Goal: Task Accomplishment & Management: Manage account settings

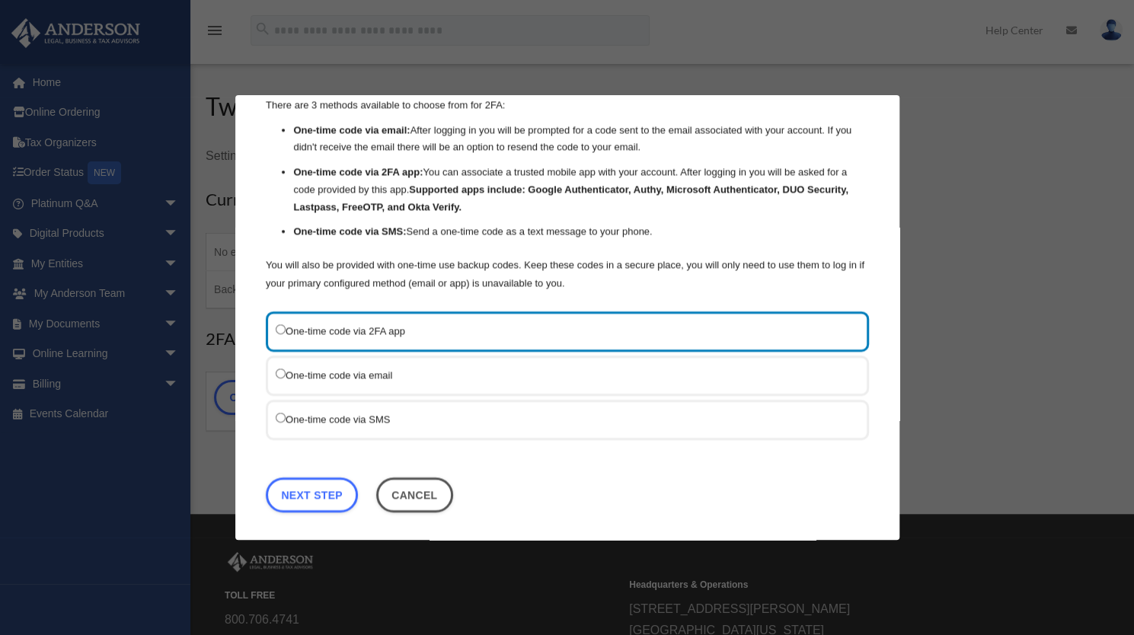
scroll to position [76, 0]
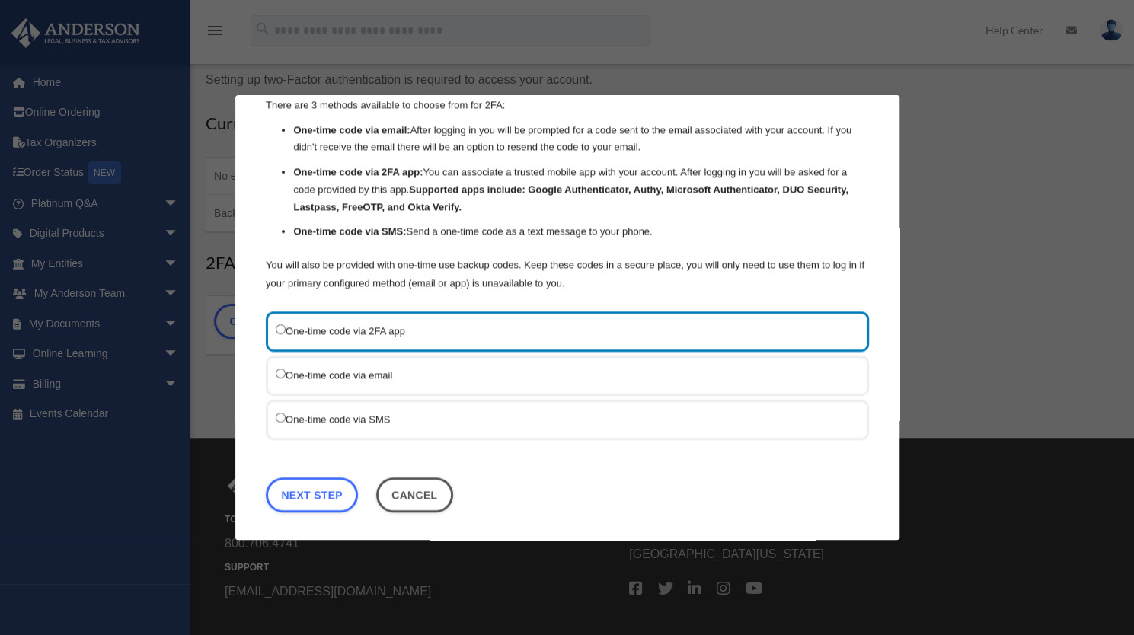
drag, startPoint x: 385, startPoint y: 416, endPoint x: 367, endPoint y: 429, distance: 22.4
click at [385, 416] on label "One-time code via SMS" at bounding box center [560, 419] width 568 height 19
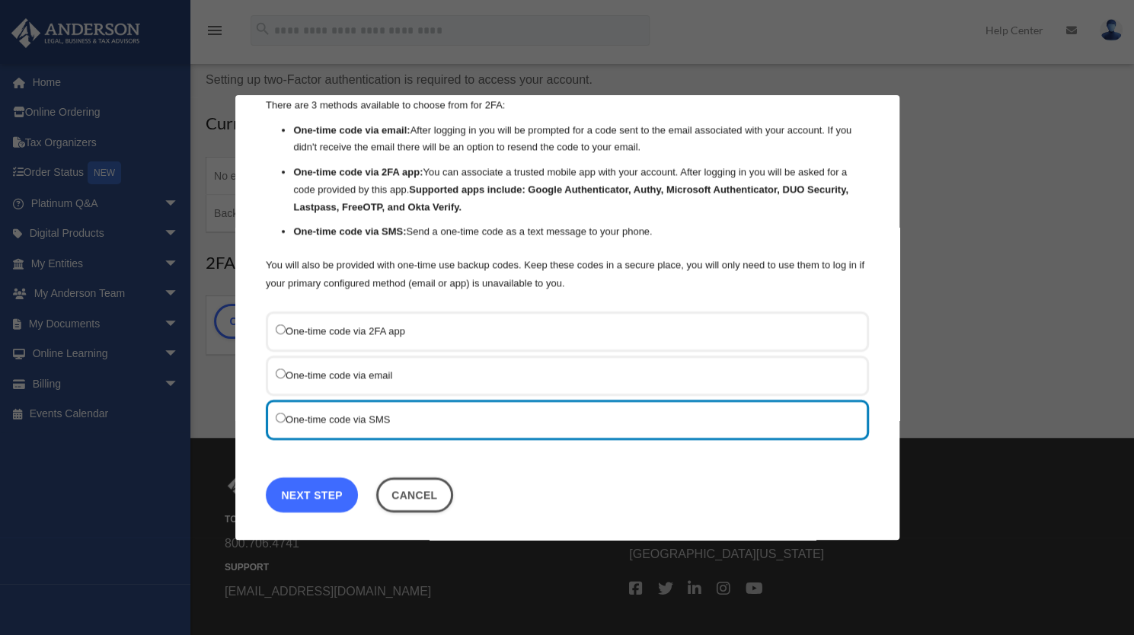
click at [315, 491] on link "Next Step" at bounding box center [312, 494] width 92 height 35
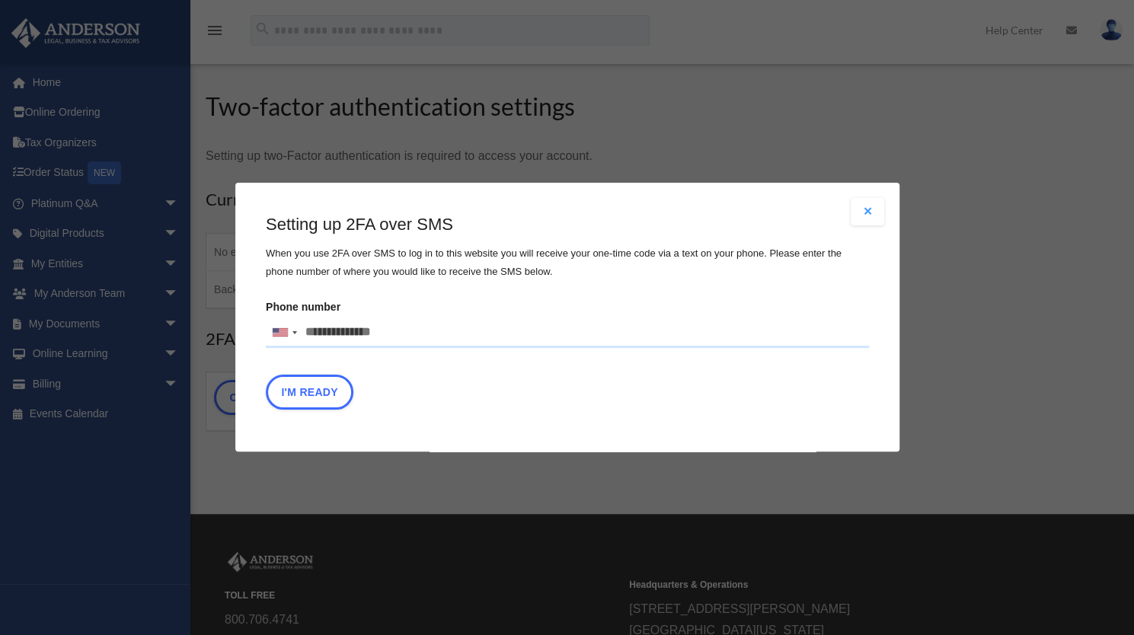
click at [356, 334] on input "Phone number United States +1 United Kingdom +44 Afghanistan (‫افغانستان‬‎) +93…" at bounding box center [567, 333] width 603 height 30
type input "**********"
click at [299, 392] on button "I'm Ready" at bounding box center [310, 392] width 88 height 35
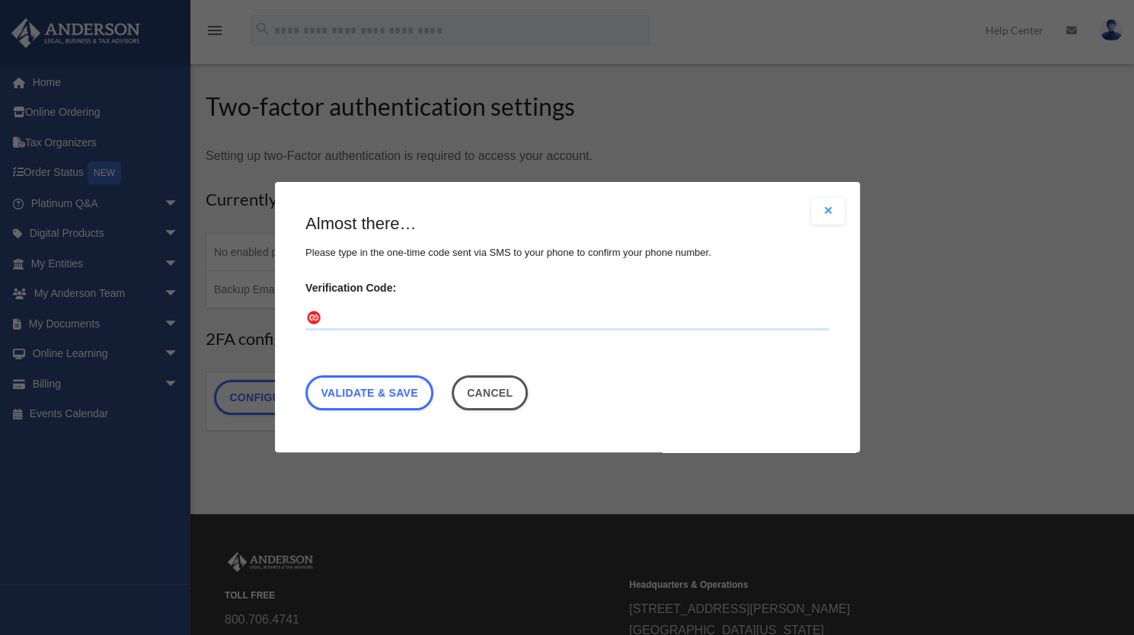
click at [404, 312] on input "Verification Code:" at bounding box center [567, 319] width 524 height 24
type input "******"
click at [391, 401] on link "Validate & Save" at bounding box center [369, 393] width 128 height 35
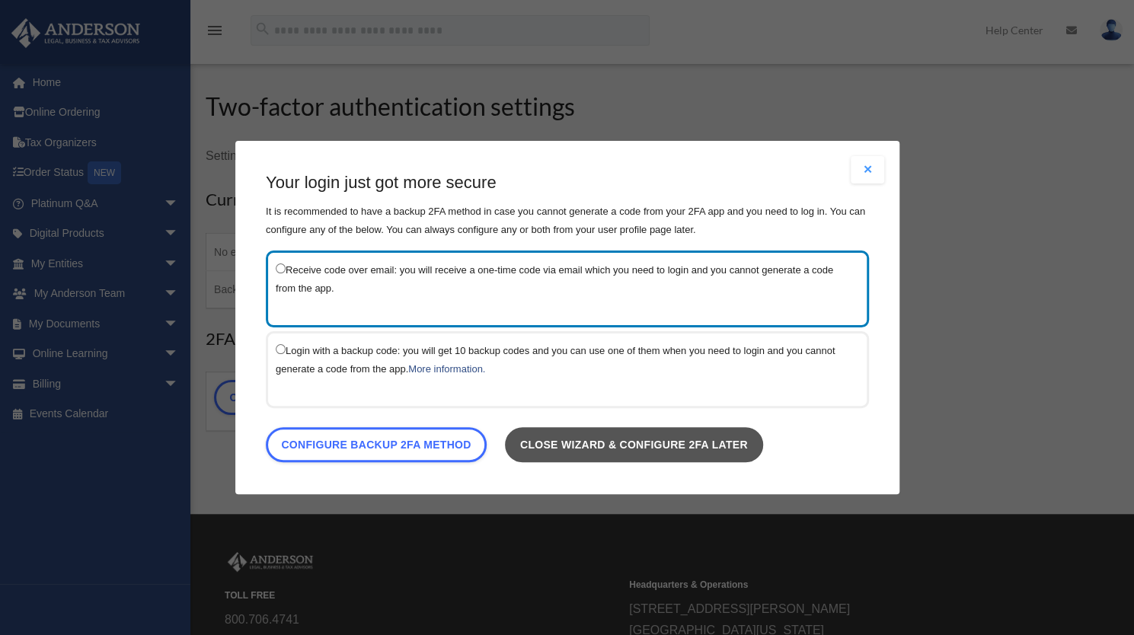
click at [600, 445] on link "Close wizard & configure 2FA later" at bounding box center [633, 444] width 258 height 35
click at [624, 444] on link "Close wizard & configure 2FA later" at bounding box center [633, 444] width 258 height 35
click at [682, 436] on link "Close wizard & configure 2FA later" at bounding box center [633, 444] width 258 height 35
click at [737, 441] on link "Close wizard & configure 2FA later" at bounding box center [633, 444] width 258 height 35
click at [746, 444] on link "Close wizard & configure 2FA later" at bounding box center [633, 444] width 258 height 35
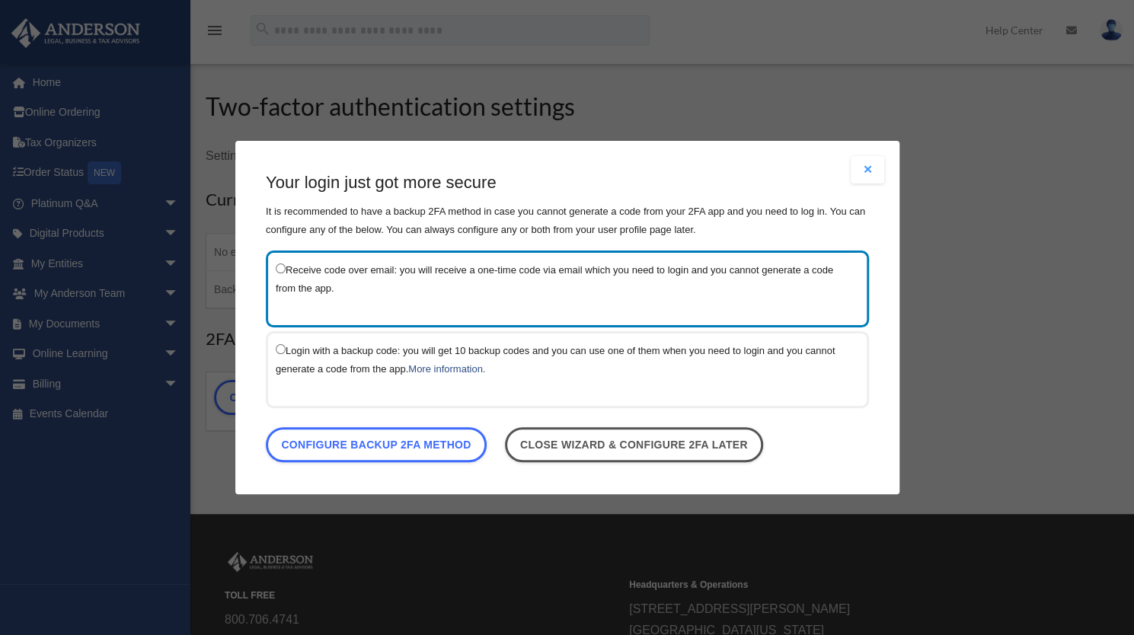
drag, startPoint x: 860, startPoint y: 166, endPoint x: 876, endPoint y: 174, distance: 18.1
click at [871, 173] on button "Close modal" at bounding box center [868, 169] width 34 height 27
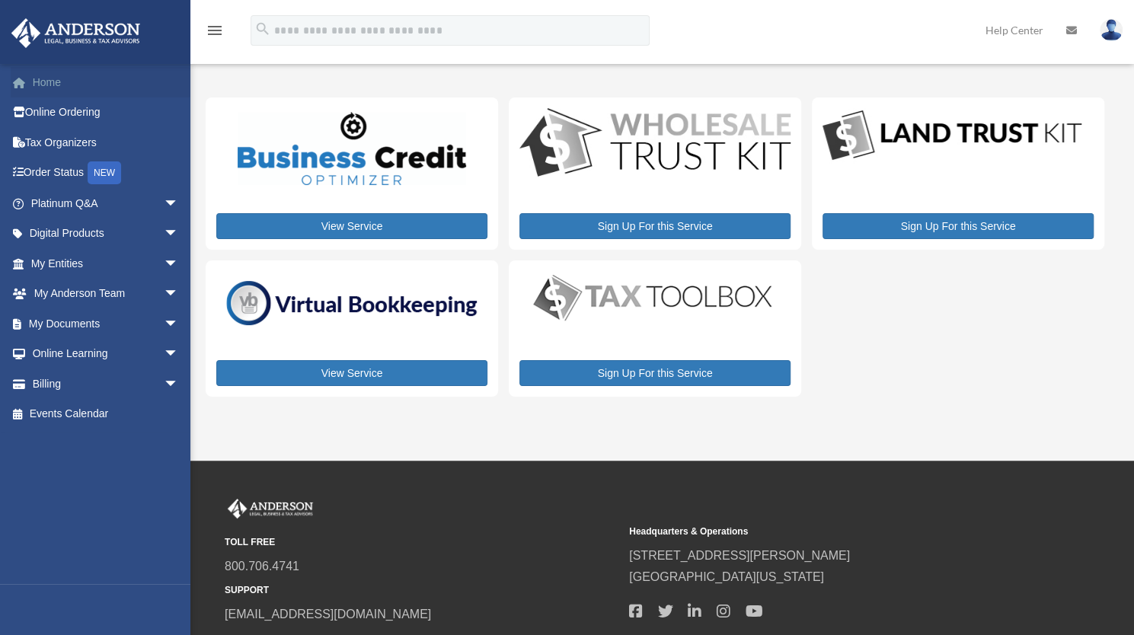
click at [48, 77] on link "Home" at bounding box center [106, 82] width 191 height 30
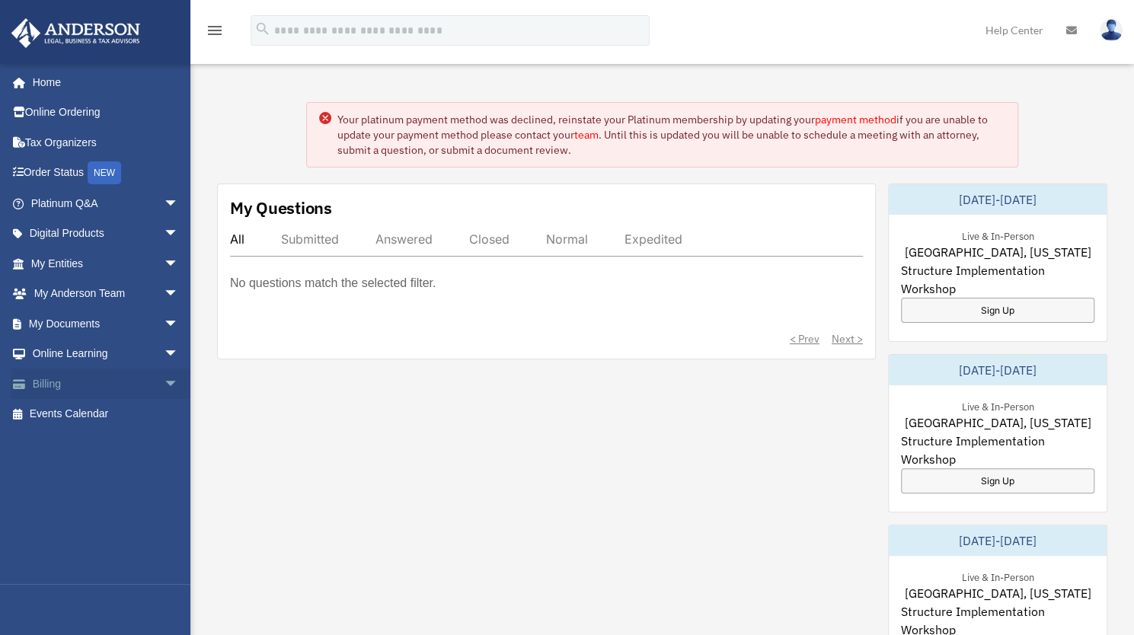
click at [58, 386] on link "Billing arrow_drop_down" at bounding box center [106, 384] width 191 height 30
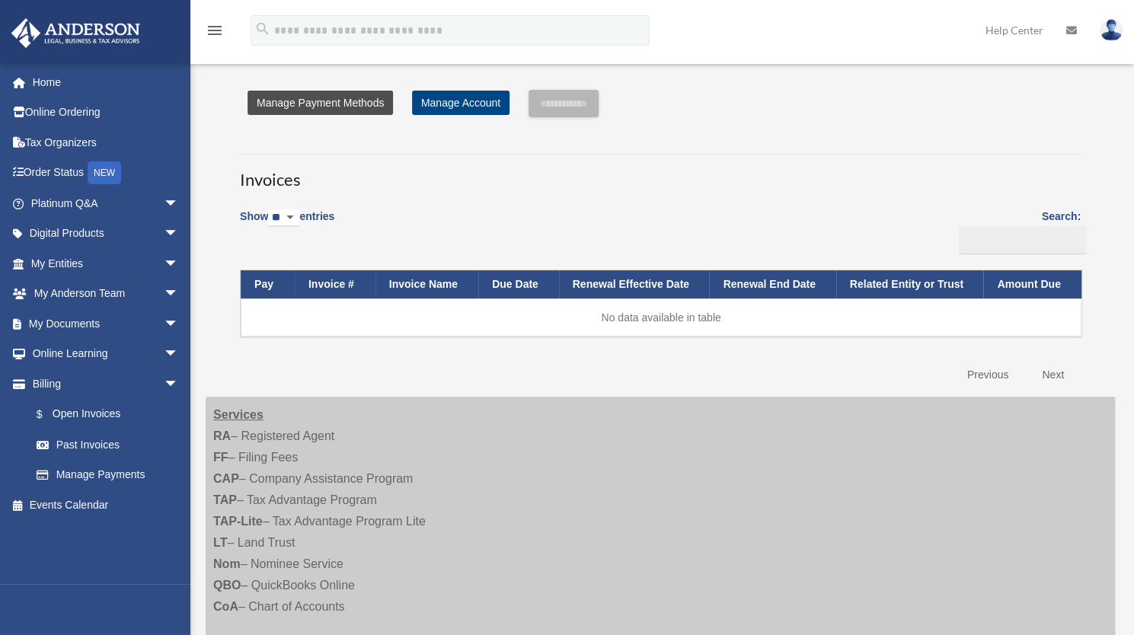
click at [342, 103] on link "Manage Payment Methods" at bounding box center [319, 103] width 145 height 24
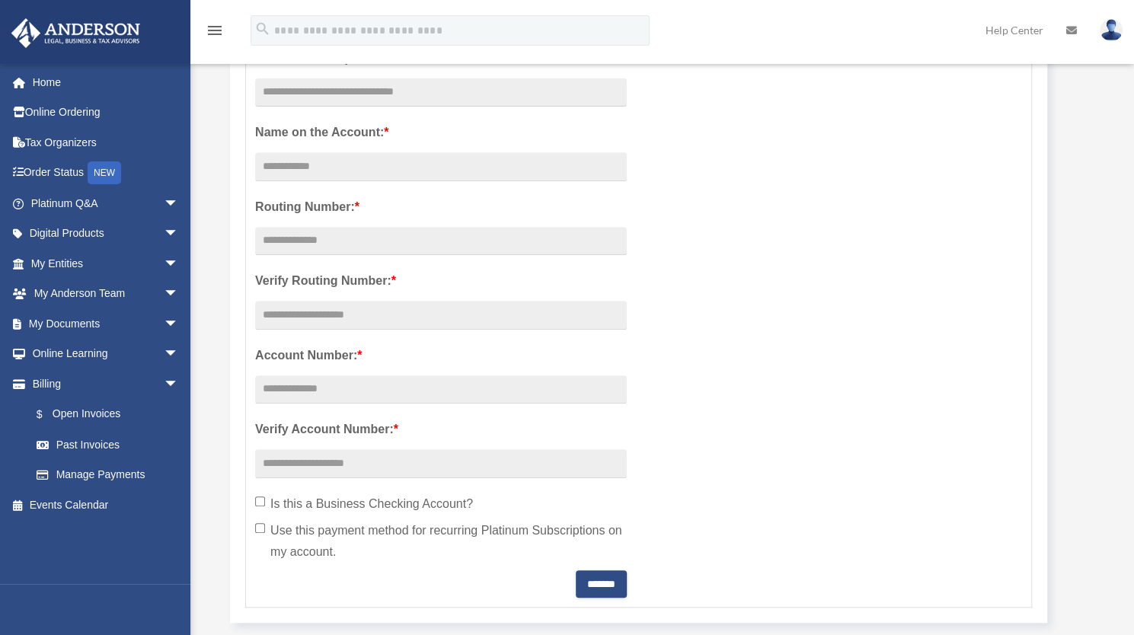
scroll to position [305, 0]
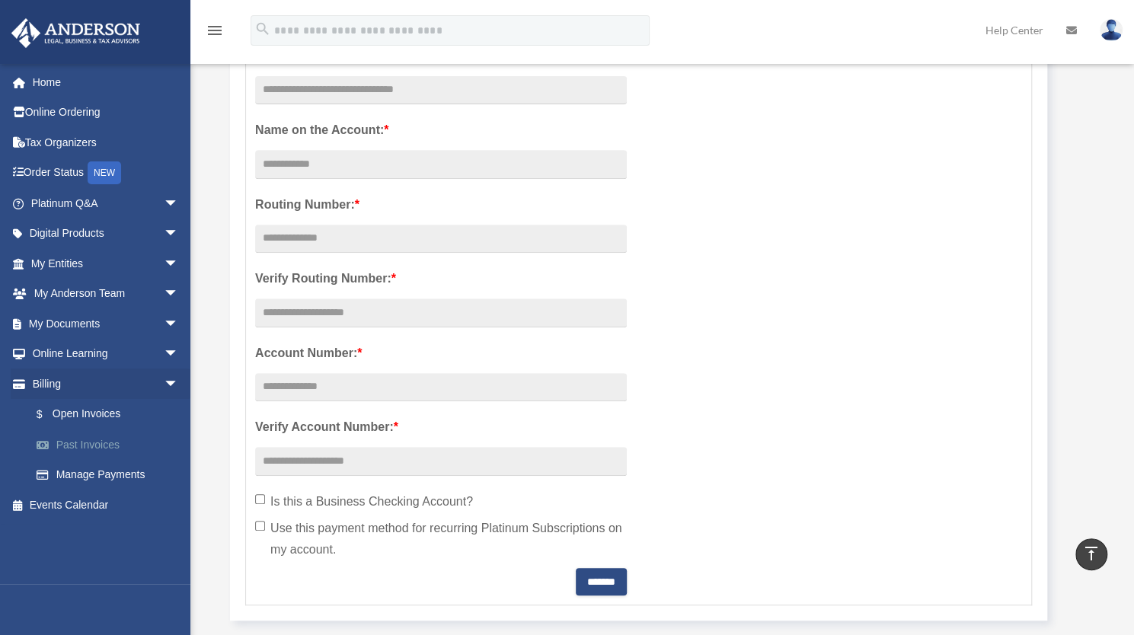
click at [96, 441] on link "Past Invoices" at bounding box center [111, 444] width 180 height 30
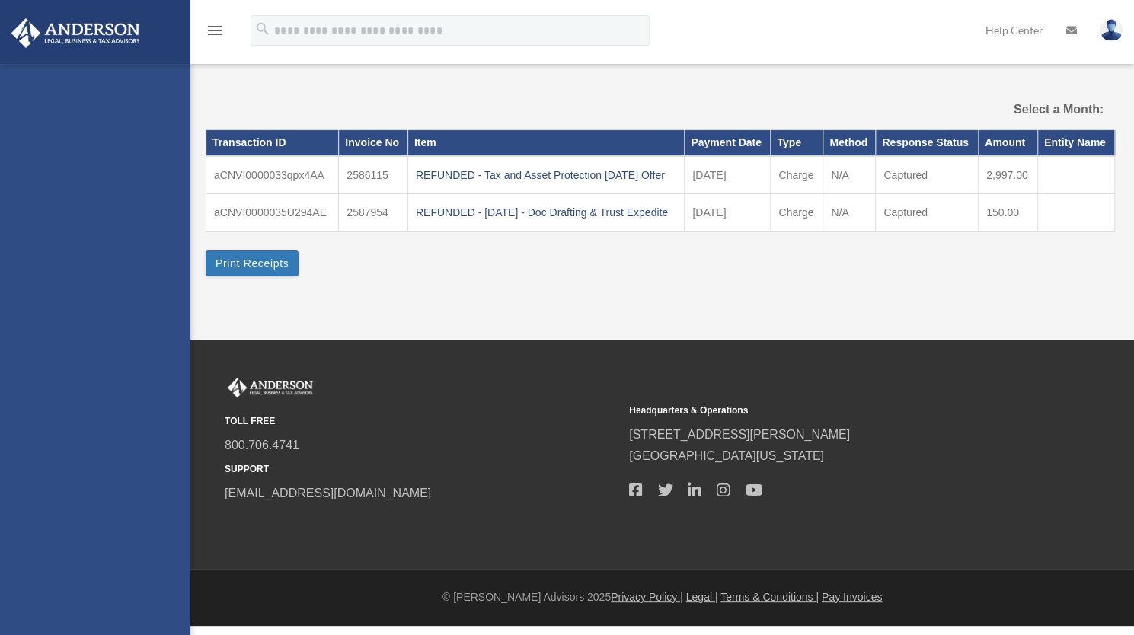
select select
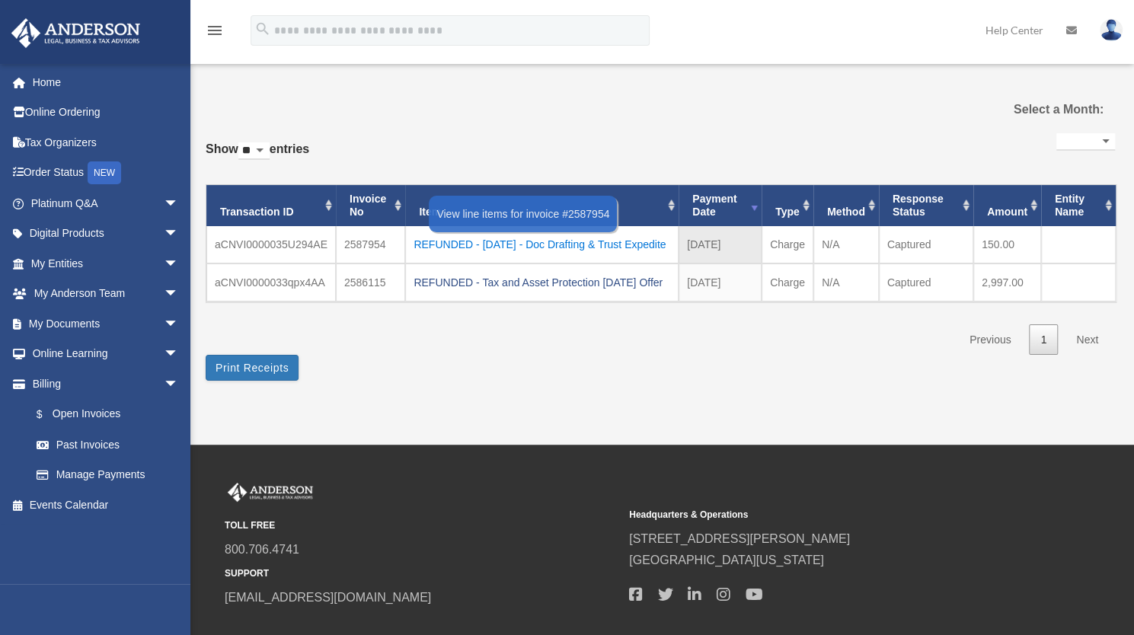
click at [483, 235] on div "REFUNDED - 2025.09.17 - Doc Drafting & Trust Expedite" at bounding box center [541, 244] width 257 height 21
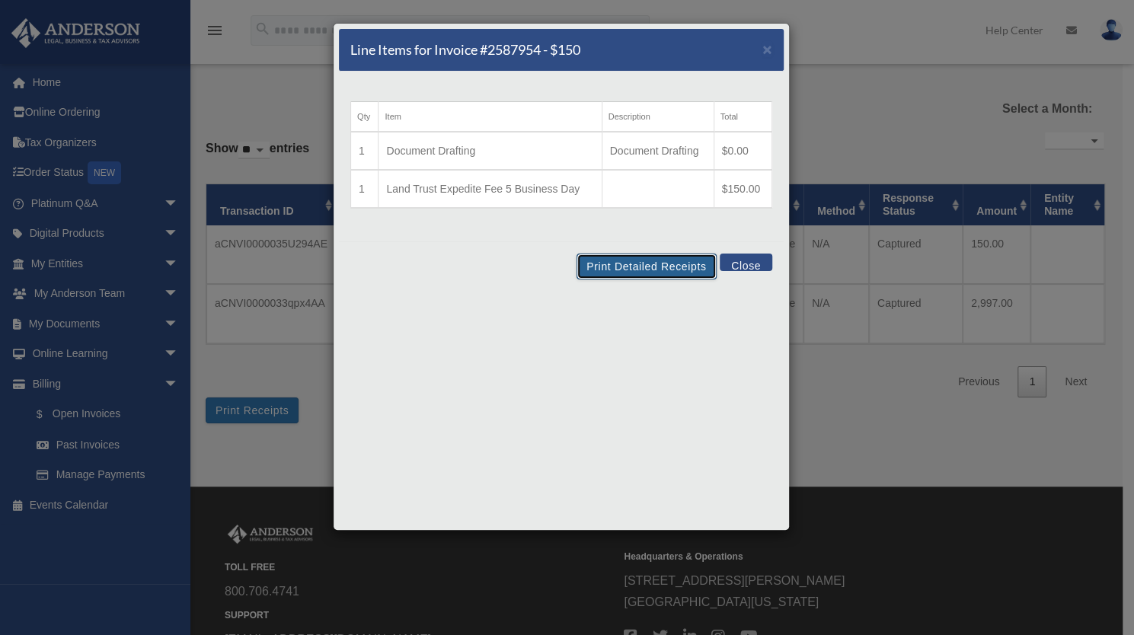
click at [684, 260] on button "Print Detailed Receipts" at bounding box center [645, 267] width 139 height 26
click at [659, 261] on button "Print Detailed Receipts" at bounding box center [645, 267] width 139 height 26
click at [768, 49] on span "×" at bounding box center [767, 49] width 10 height 18
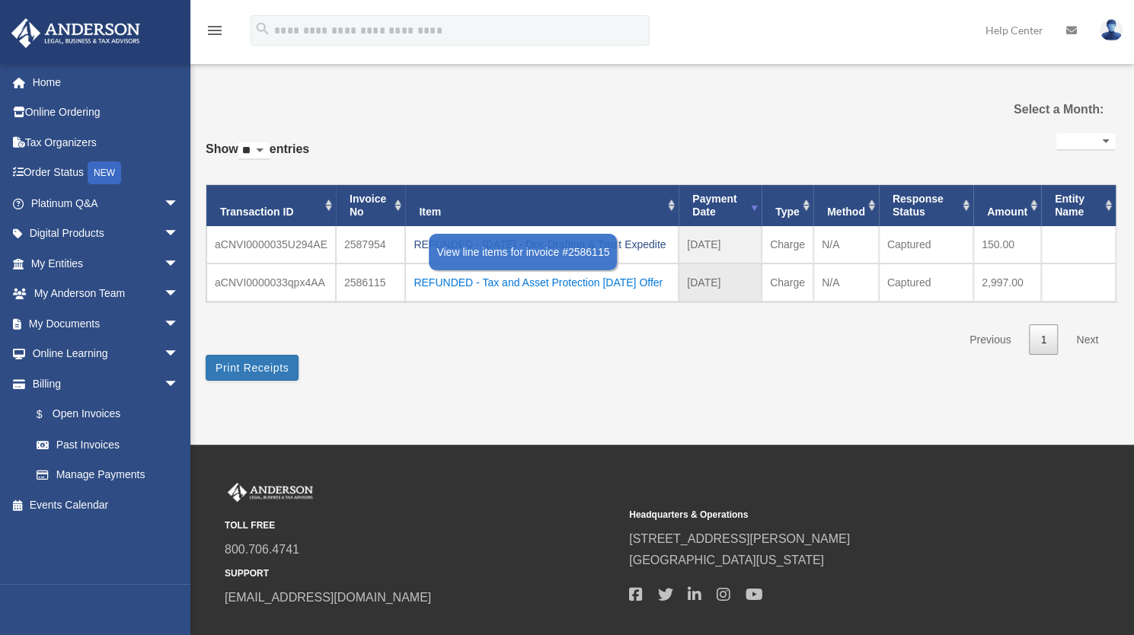
click at [468, 293] on div "REFUNDED - Tax and Asset Protection 09.13.2025 Offer" at bounding box center [541, 282] width 257 height 21
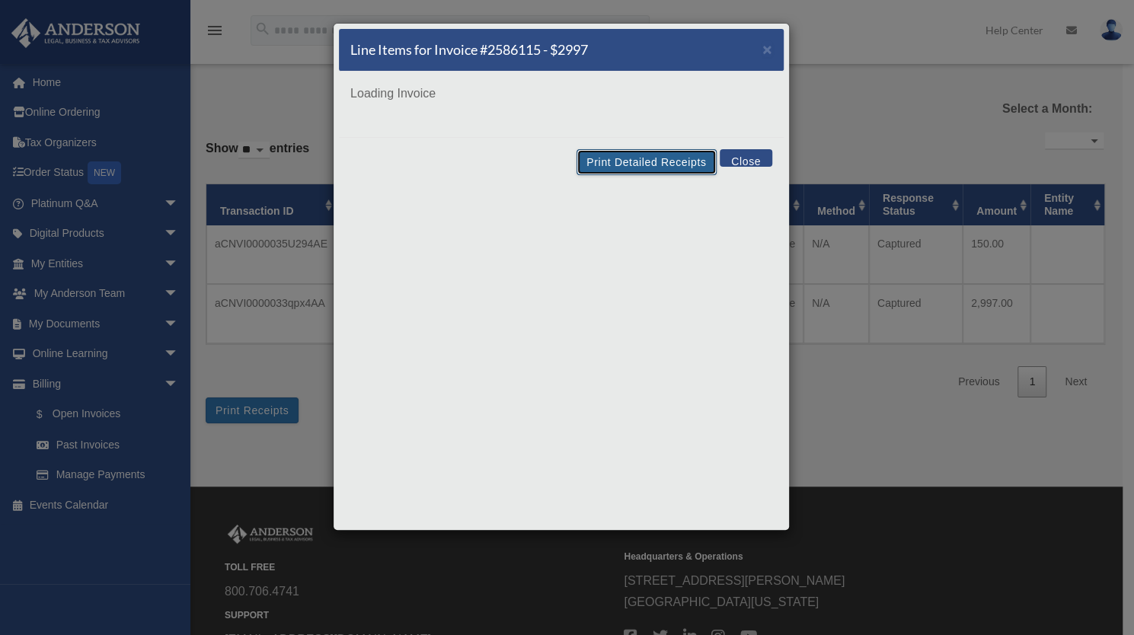
click at [690, 161] on div "Line Items for Invoice #2586115 - $2997 × Loading Invoice Print Detailed Receip…" at bounding box center [561, 277] width 457 height 508
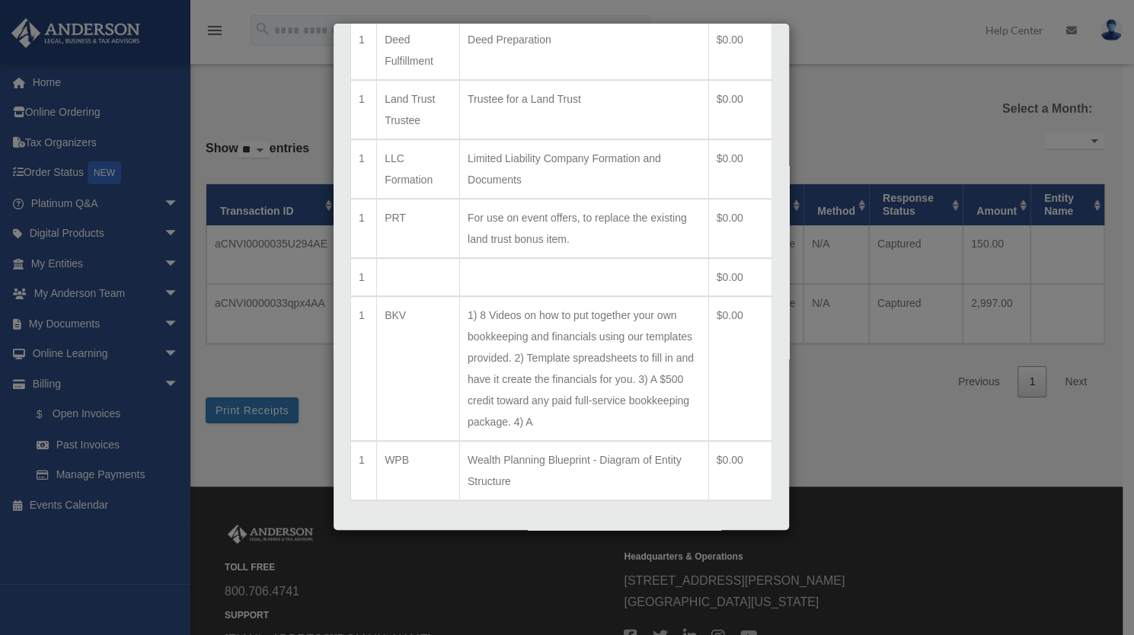
scroll to position [495, 0]
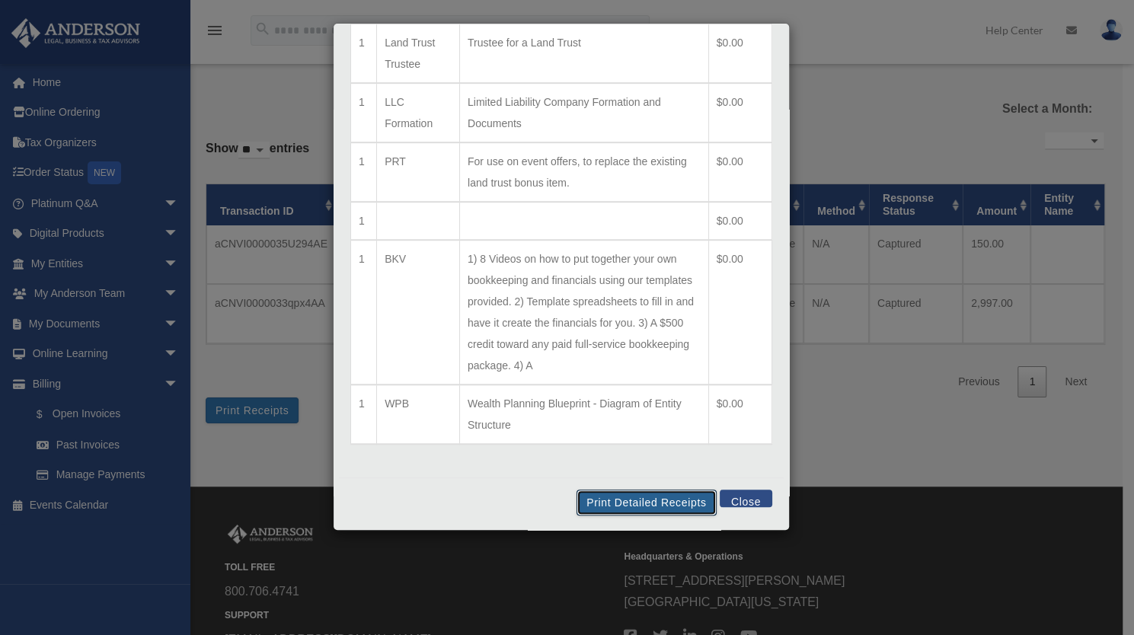
drag, startPoint x: 662, startPoint y: 502, endPoint x: 606, endPoint y: 364, distance: 148.9
click at [661, 503] on button "Print Detailed Receipts" at bounding box center [645, 503] width 139 height 26
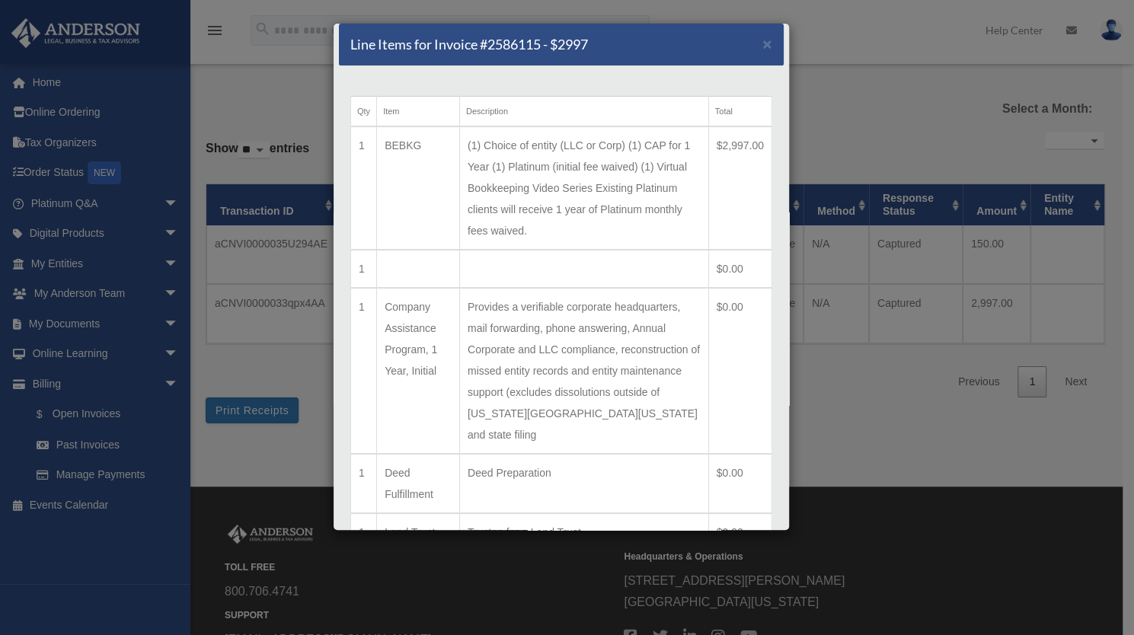
scroll to position [0, 0]
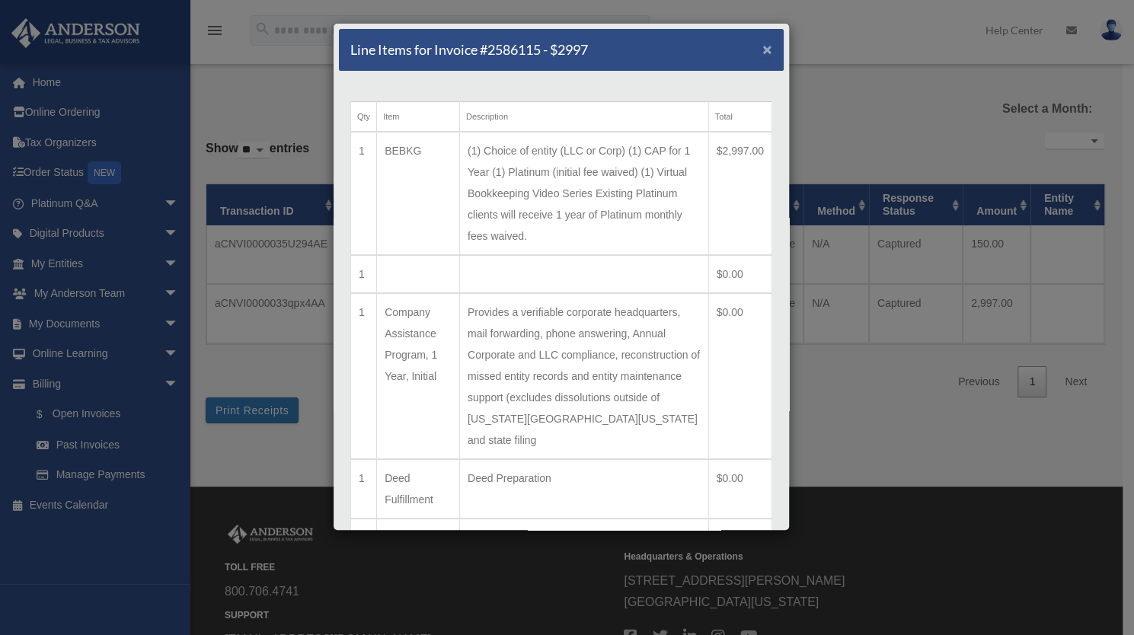
click at [762, 49] on span "×" at bounding box center [767, 49] width 10 height 18
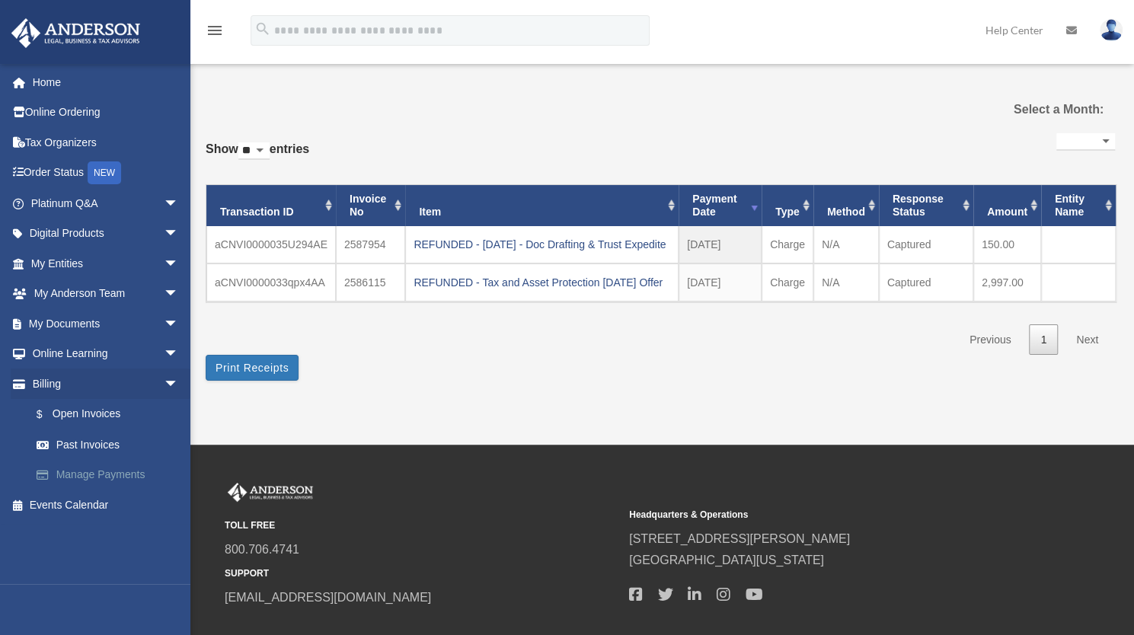
click at [97, 470] on link "Manage Payments" at bounding box center [111, 475] width 180 height 30
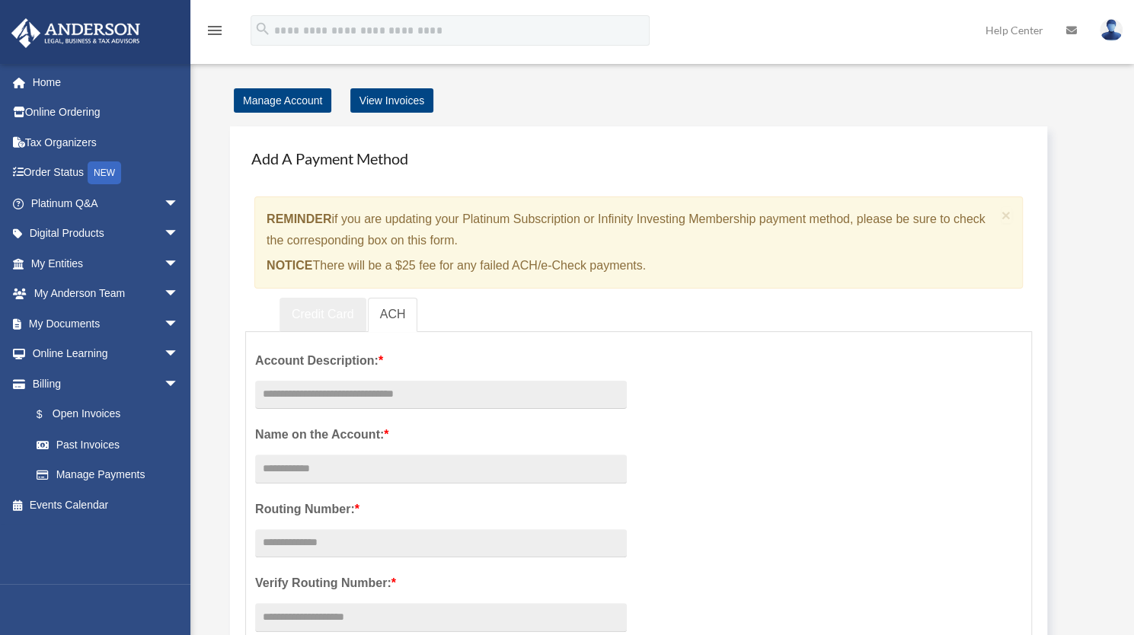
click at [335, 310] on link "Credit Card" at bounding box center [322, 315] width 87 height 34
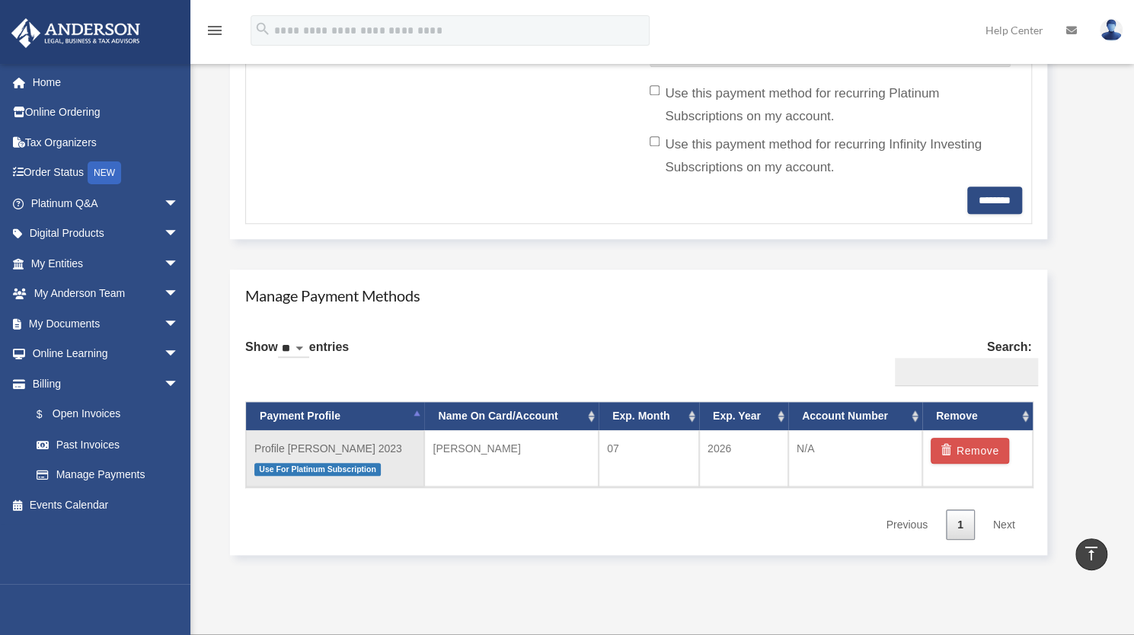
scroll to position [685, 0]
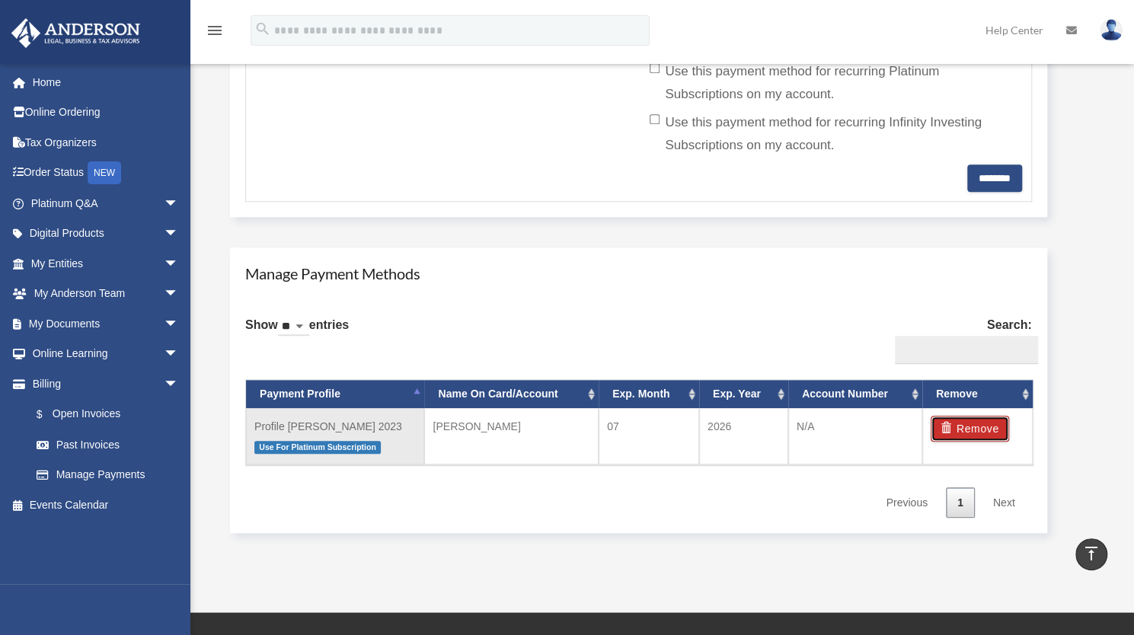
click at [973, 422] on button "Remove" at bounding box center [970, 429] width 78 height 26
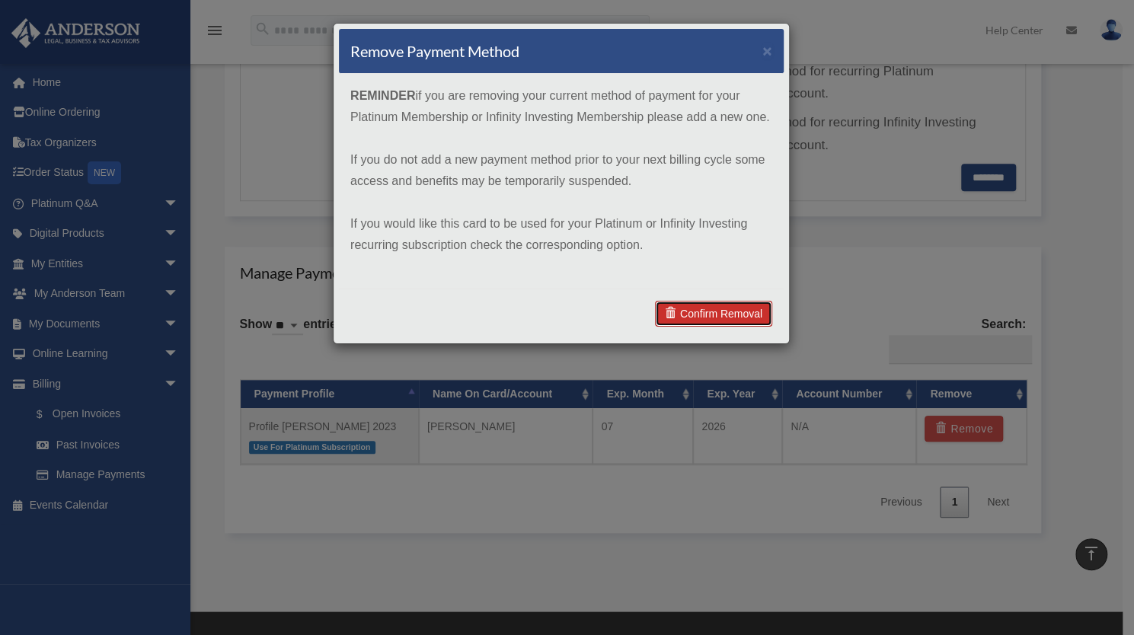
click at [731, 314] on link "Confirm Removal" at bounding box center [713, 314] width 117 height 26
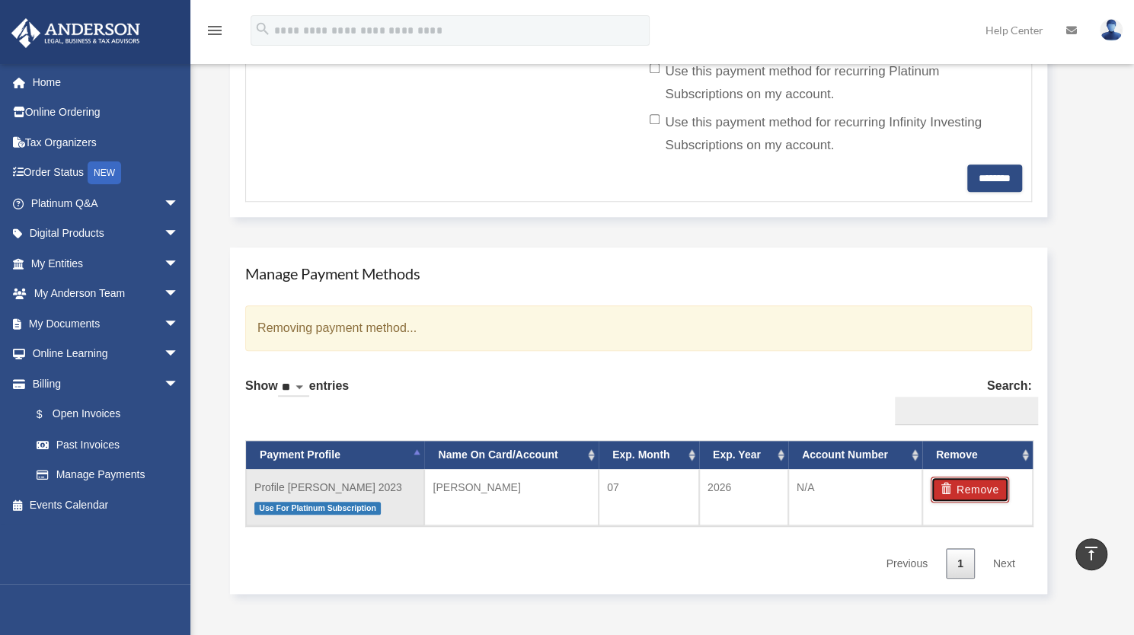
click at [982, 484] on button "Remove" at bounding box center [970, 490] width 78 height 26
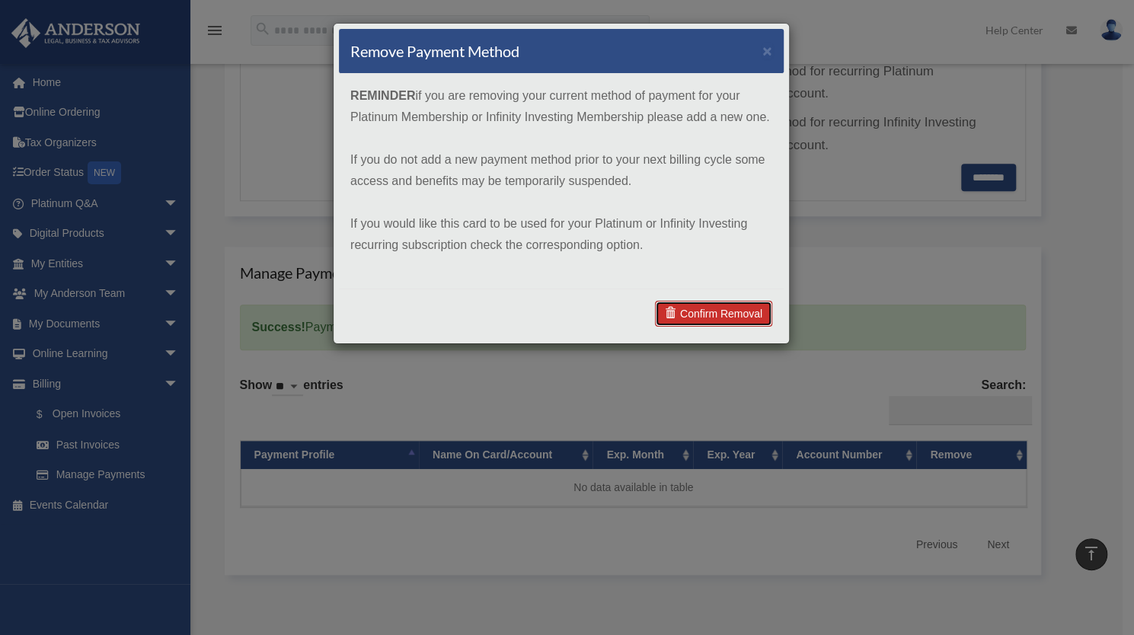
click at [693, 316] on link "Confirm Removal" at bounding box center [713, 314] width 117 height 26
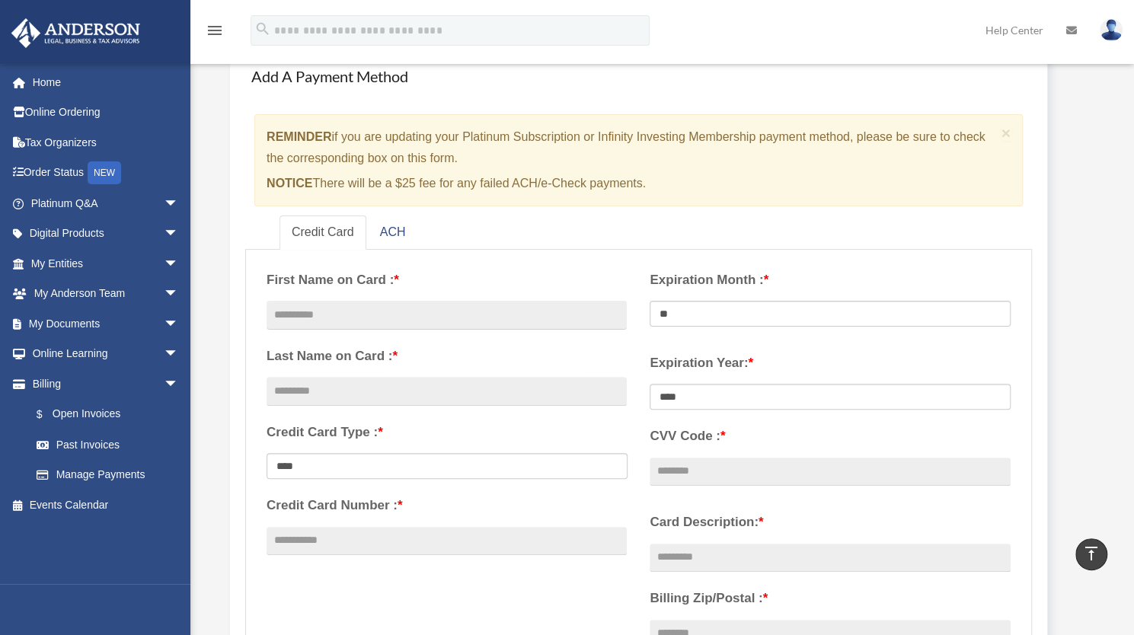
scroll to position [0, 0]
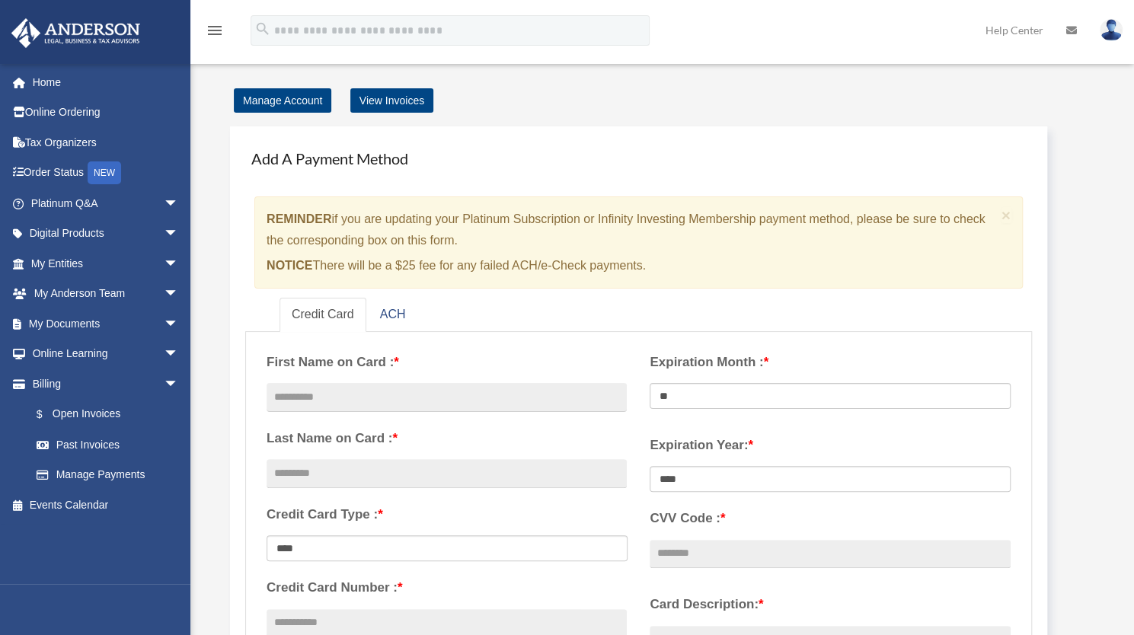
click at [1108, 33] on img at bounding box center [1111, 30] width 23 height 22
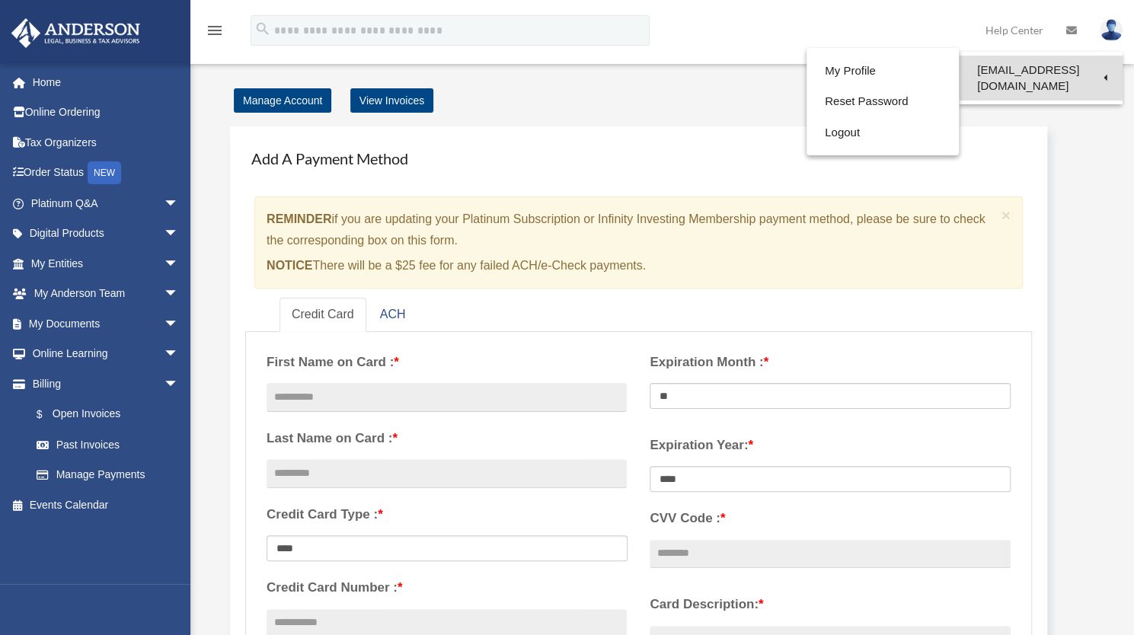
click at [1052, 75] on link "[EMAIL_ADDRESS][DOMAIN_NAME]" at bounding box center [1041, 78] width 164 height 45
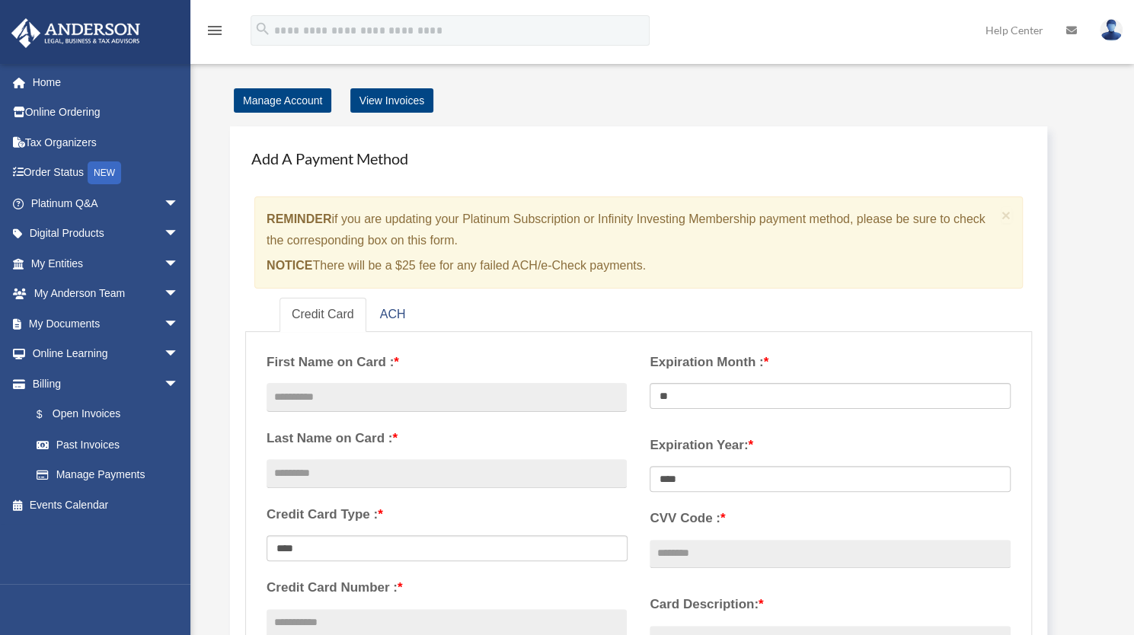
click at [1113, 24] on img at bounding box center [1111, 30] width 23 height 22
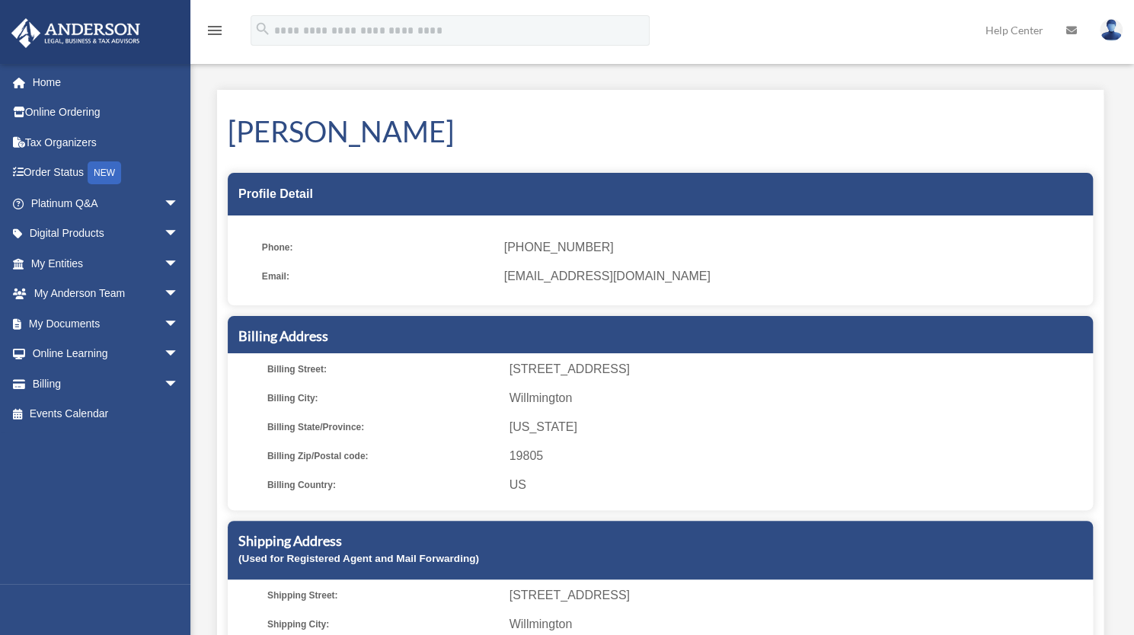
click at [1116, 30] on img at bounding box center [1111, 30] width 23 height 22
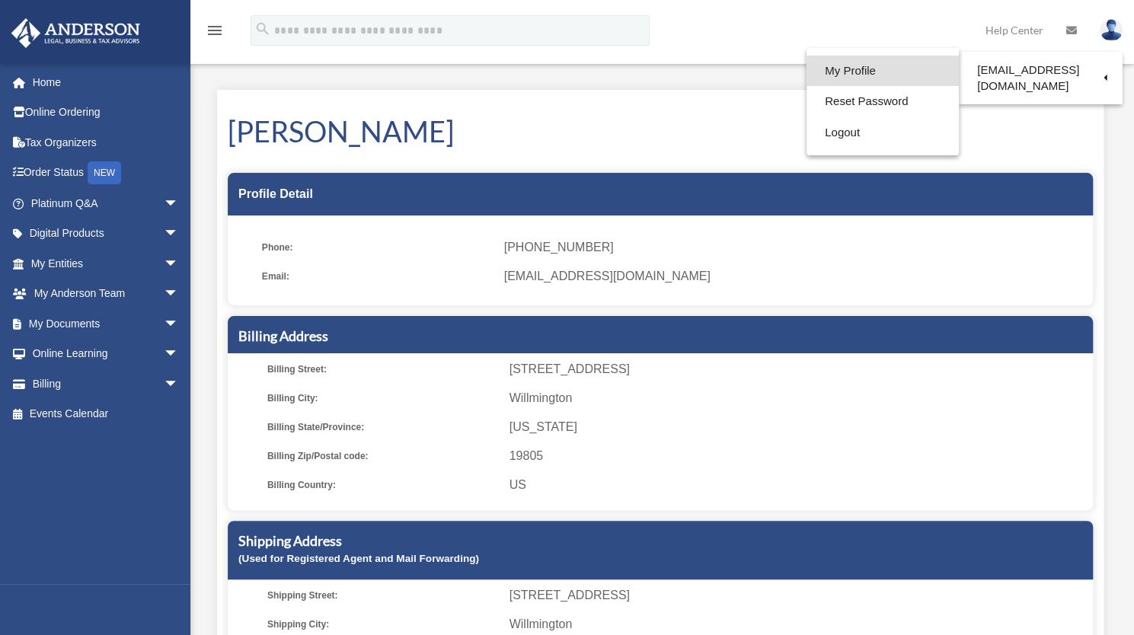
click at [880, 71] on link "My Profile" at bounding box center [882, 71] width 152 height 31
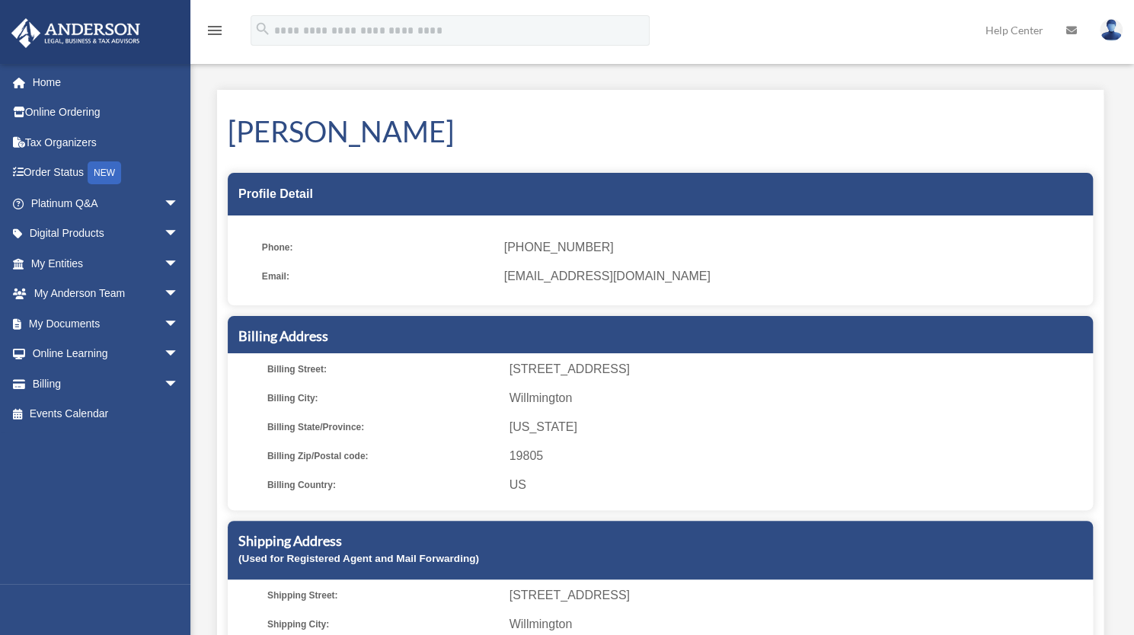
click at [1111, 34] on img at bounding box center [1111, 30] width 23 height 22
click at [1103, 27] on img at bounding box center [1111, 30] width 23 height 22
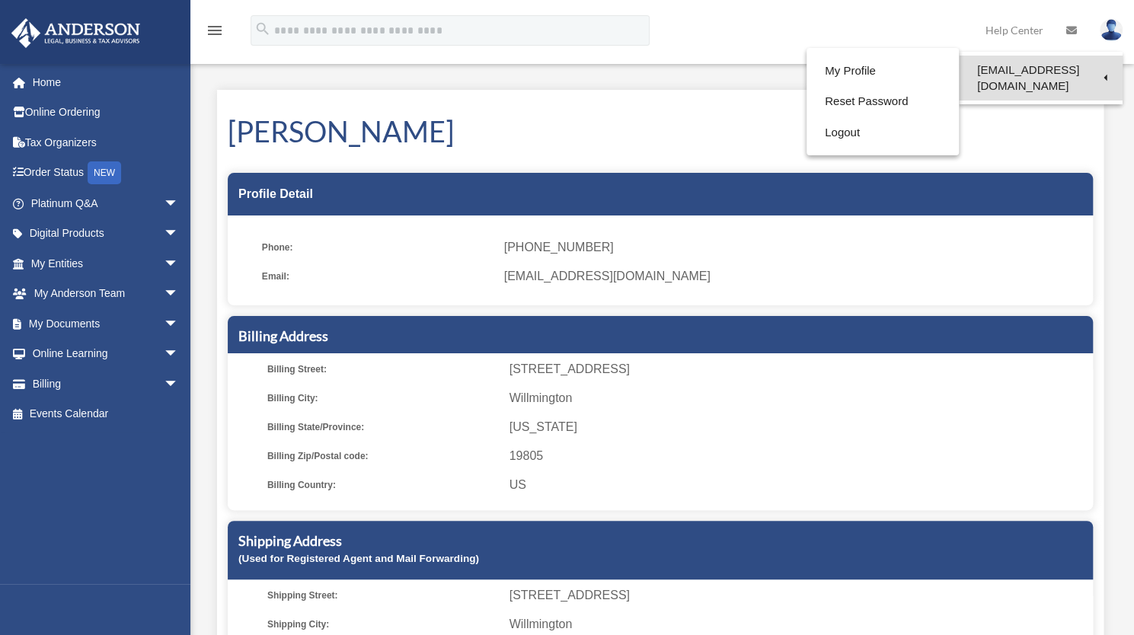
click at [1100, 58] on link "[EMAIL_ADDRESS][DOMAIN_NAME]" at bounding box center [1041, 78] width 164 height 45
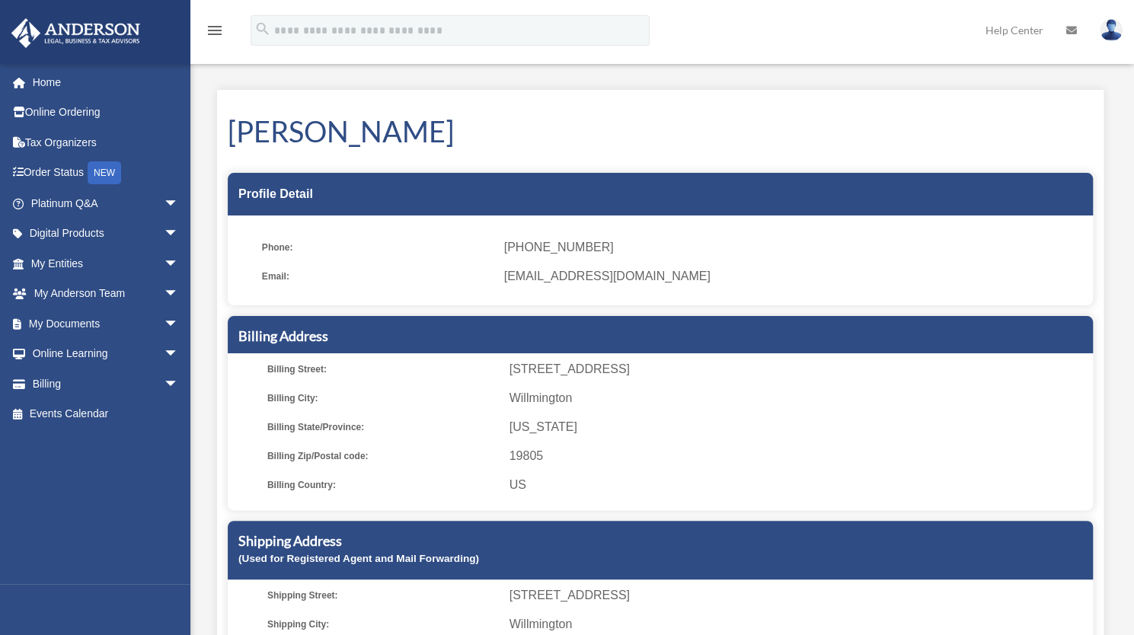
click at [1040, 69] on div "My Profile date_range Published on Last updated June 7, 2024 March 19, 2020 by …" at bounding box center [661, 414] width 943 height 701
click at [62, 81] on link "Home" at bounding box center [106, 82] width 191 height 30
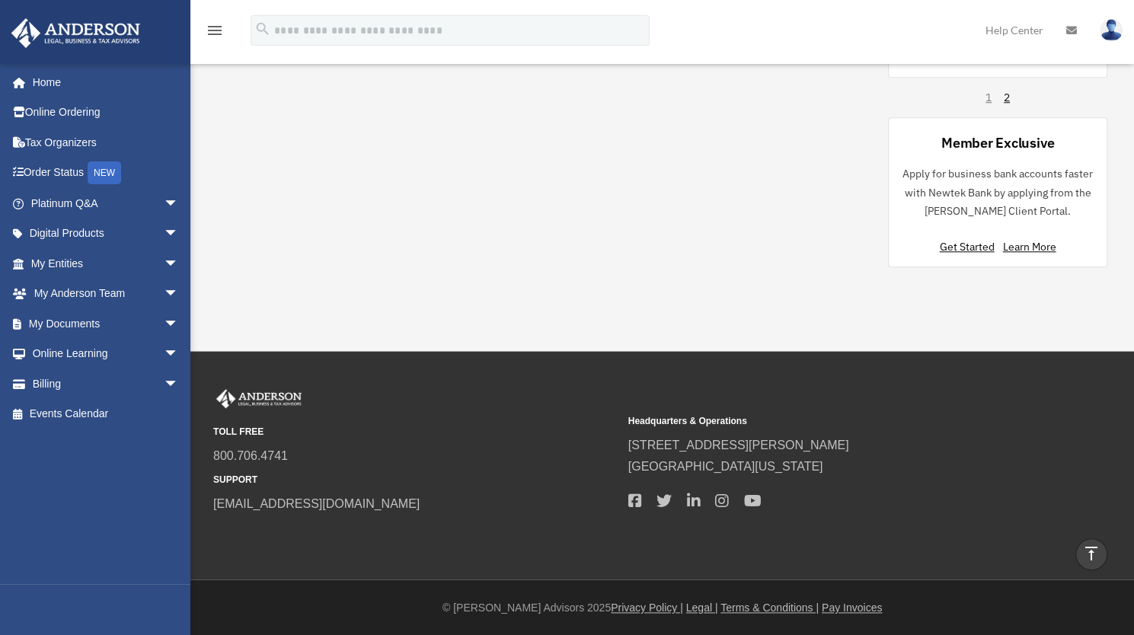
scroll to position [700, 0]
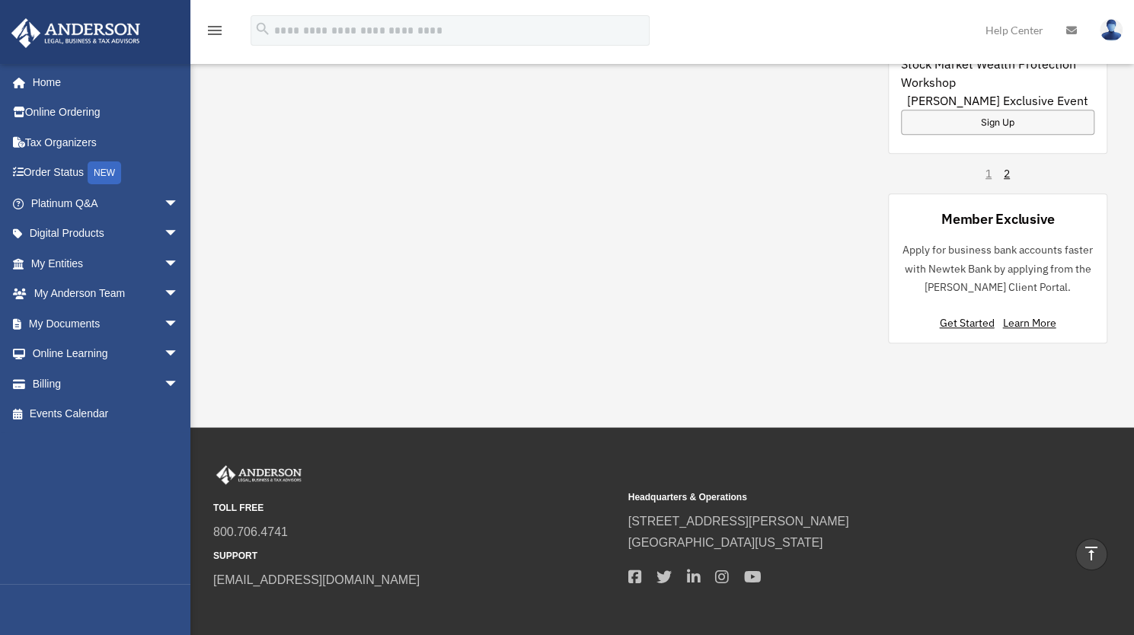
click at [1115, 33] on img at bounding box center [1111, 30] width 23 height 22
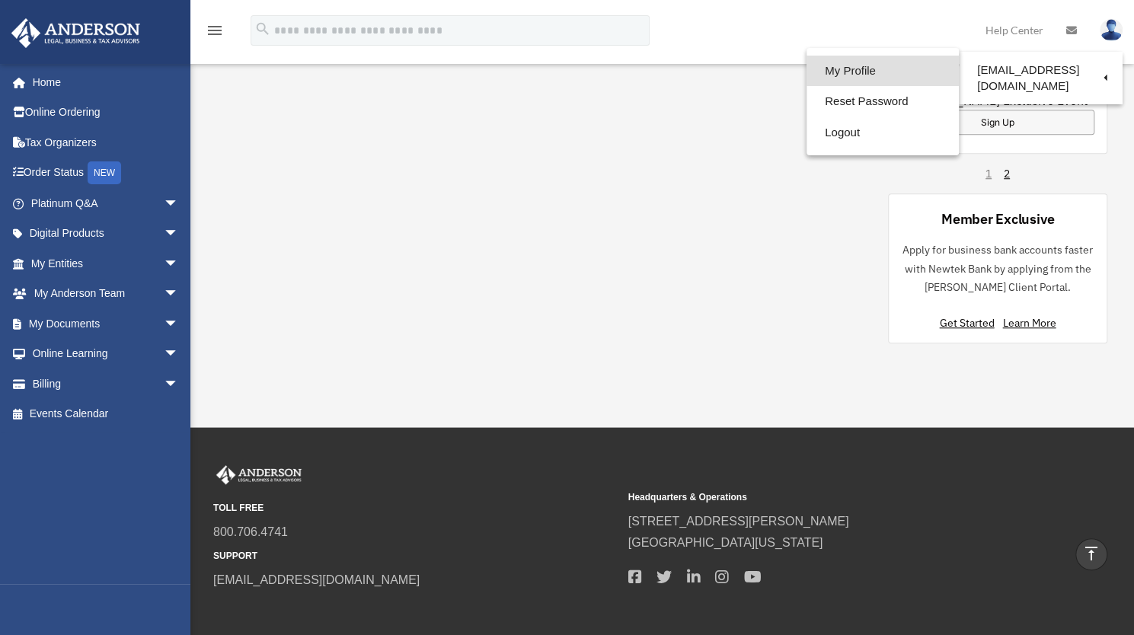
click at [876, 64] on link "My Profile" at bounding box center [882, 71] width 152 height 31
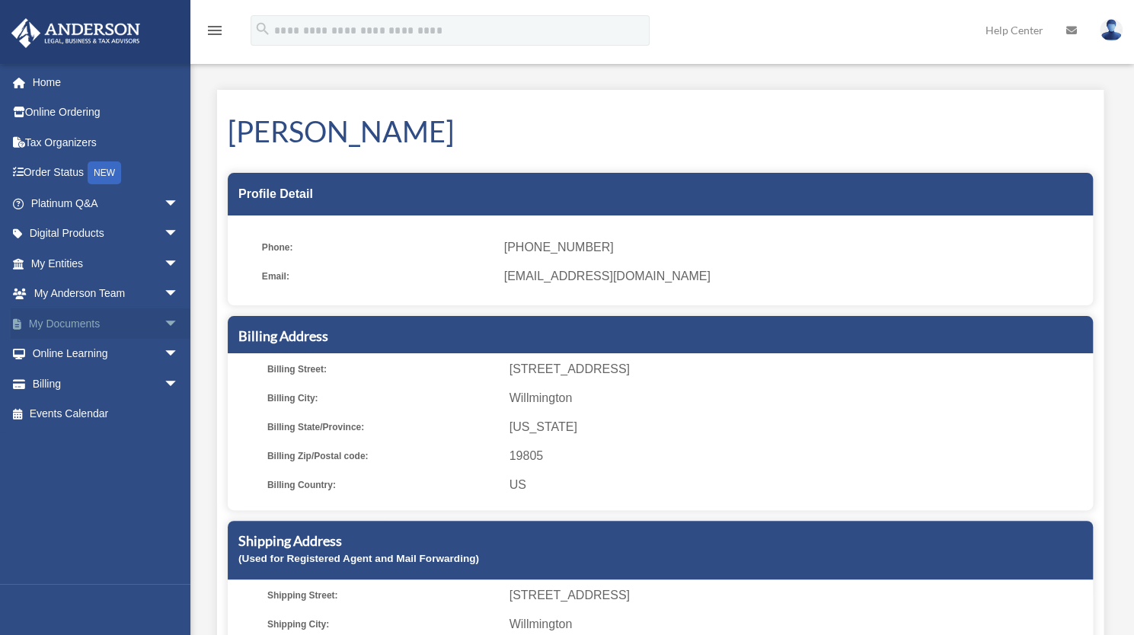
click at [93, 325] on link "My Documents arrow_drop_down" at bounding box center [106, 323] width 191 height 30
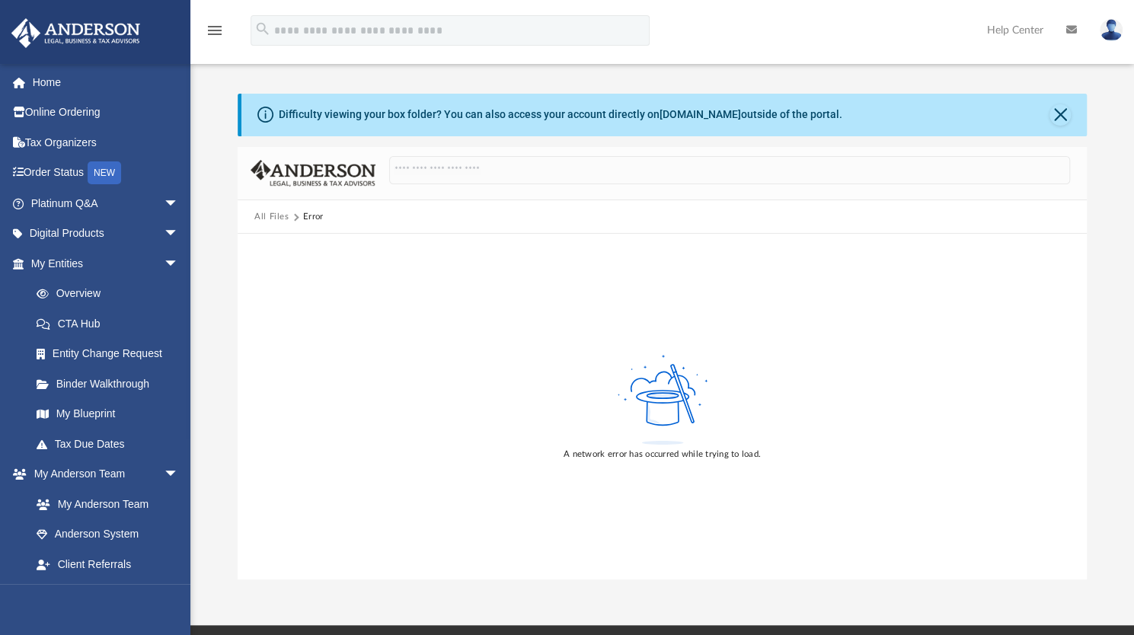
click at [1114, 34] on img at bounding box center [1111, 30] width 23 height 22
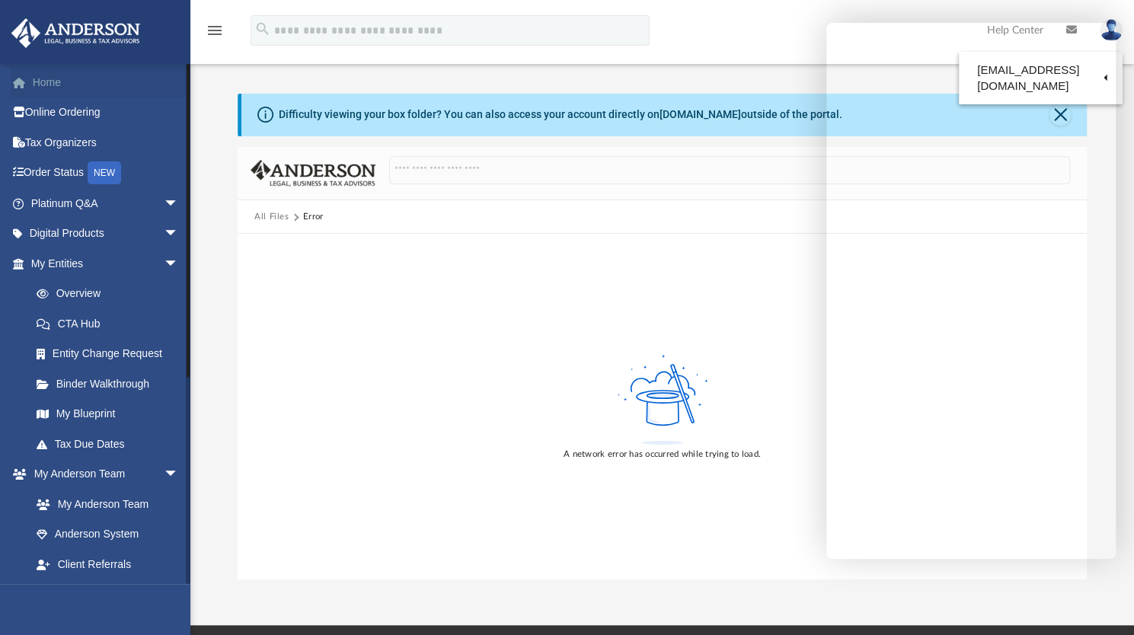
click at [52, 77] on link "Home" at bounding box center [106, 82] width 191 height 30
